Goal: Task Accomplishment & Management: Manage account settings

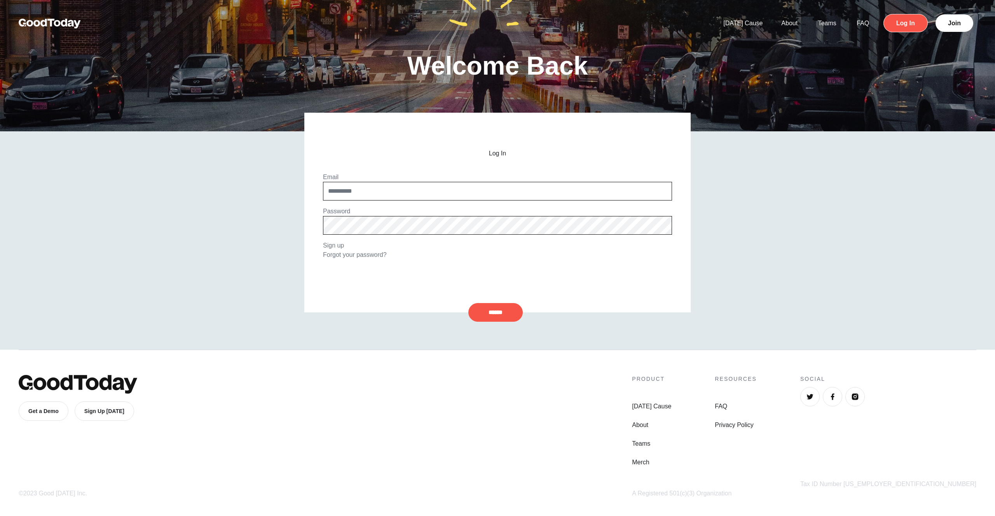
click at [915, 24] on link "Log In" at bounding box center [905, 23] width 44 height 18
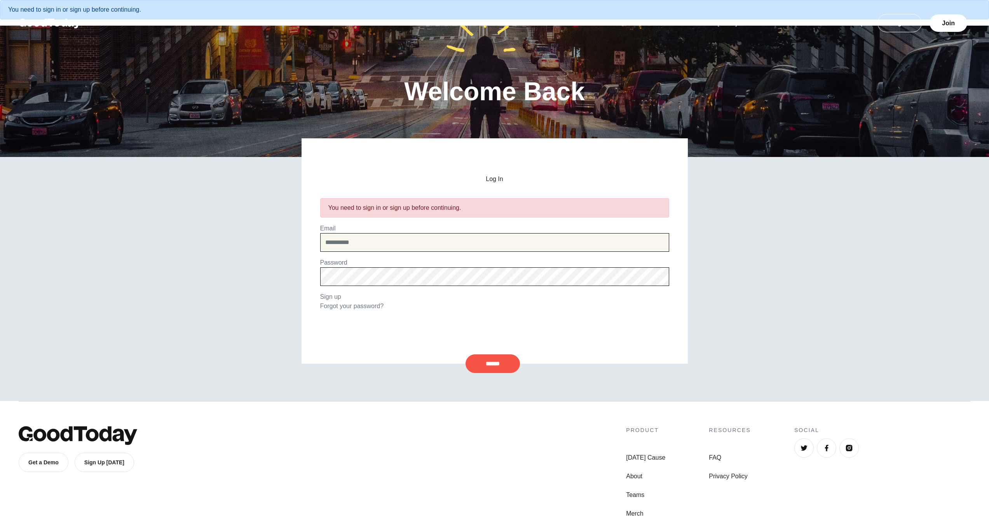
click at [398, 250] on input "email" at bounding box center [494, 242] width 349 height 19
type input "**********"
click at [466, 354] on input "******" at bounding box center [493, 363] width 54 height 19
